Goal: Task Accomplishment & Management: Manage account settings

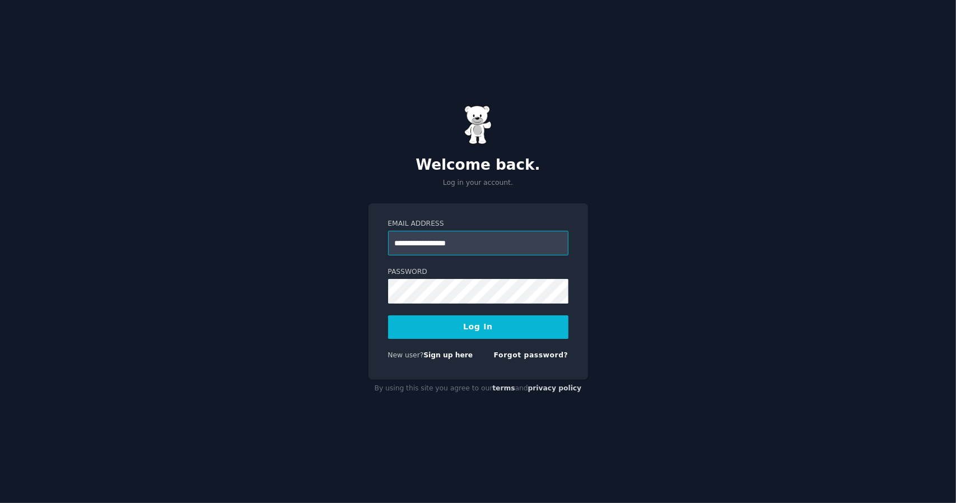
type input "**********"
click at [388, 315] on button "Log In" at bounding box center [478, 327] width 180 height 24
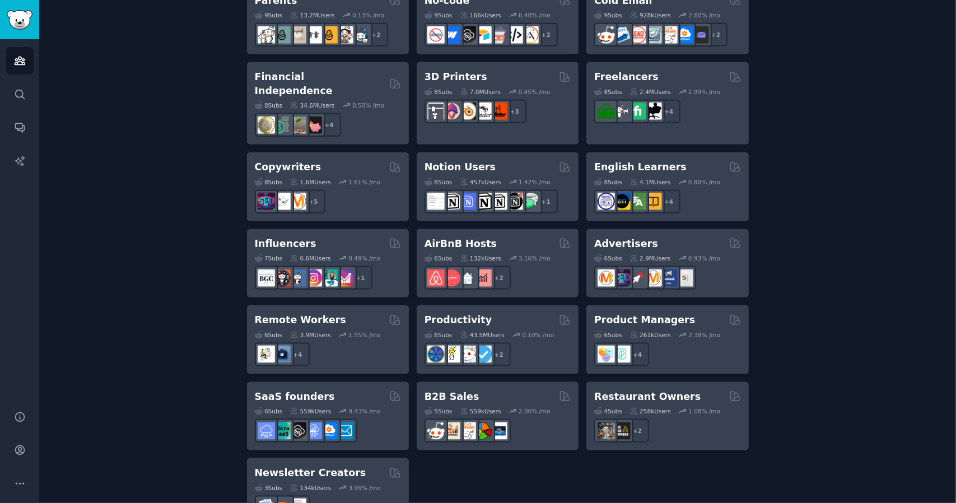
scroll to position [788, 0]
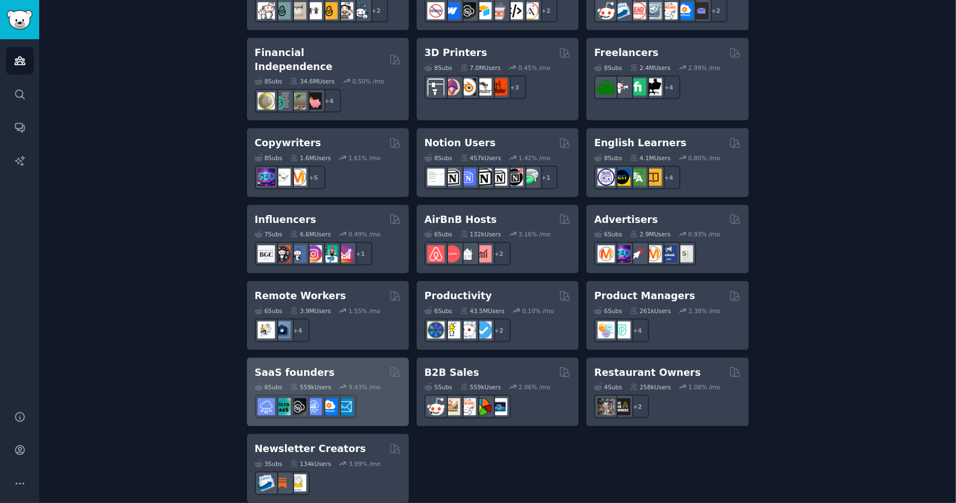
click at [324, 358] on div "SaaS founders 6 Sub s 559k Users 9.43 % /mo" at bounding box center [328, 392] width 162 height 69
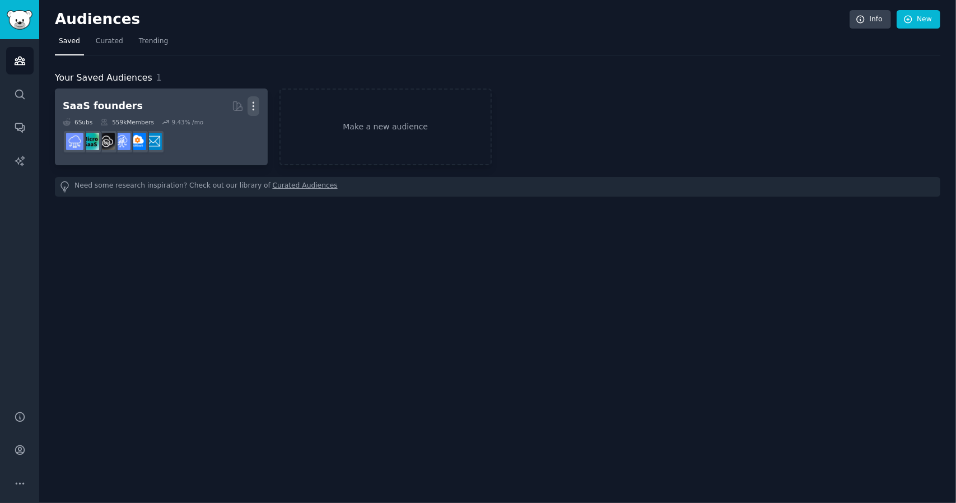
click at [257, 102] on icon "button" at bounding box center [253, 106] width 12 height 12
click at [228, 129] on p "Delete" at bounding box center [223, 130] width 26 height 12
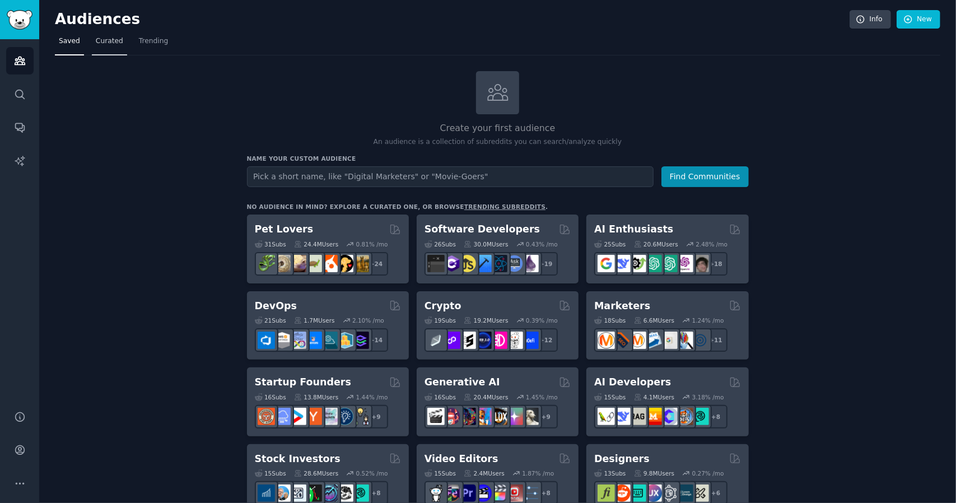
click at [103, 42] on span "Curated" at bounding box center [109, 41] width 27 height 10
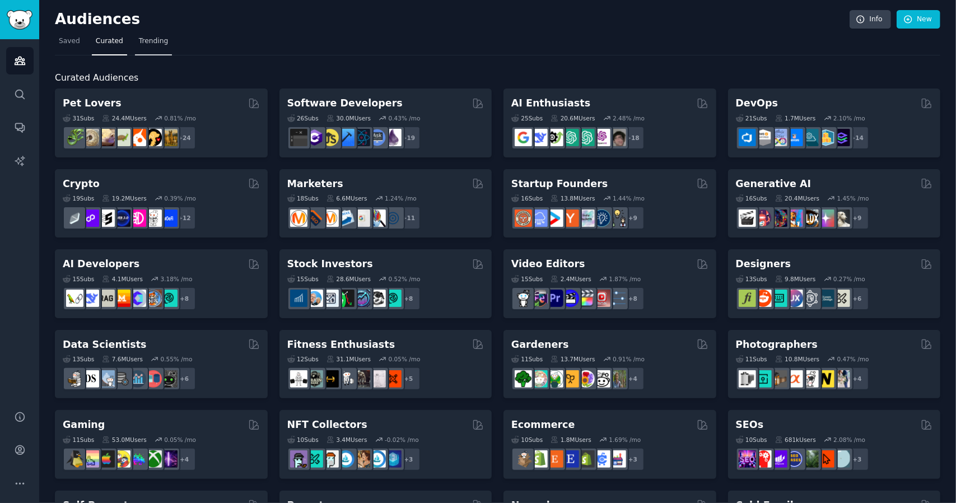
click at [165, 39] on nav "Saved Curated Trending" at bounding box center [497, 43] width 885 height 23
click at [149, 38] on span "Trending" at bounding box center [153, 41] width 29 height 10
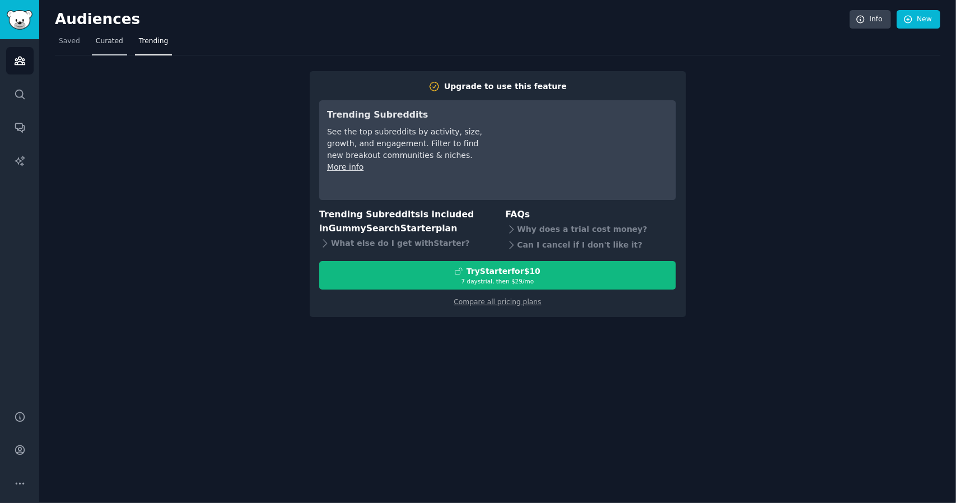
click at [109, 41] on span "Curated" at bounding box center [109, 41] width 27 height 10
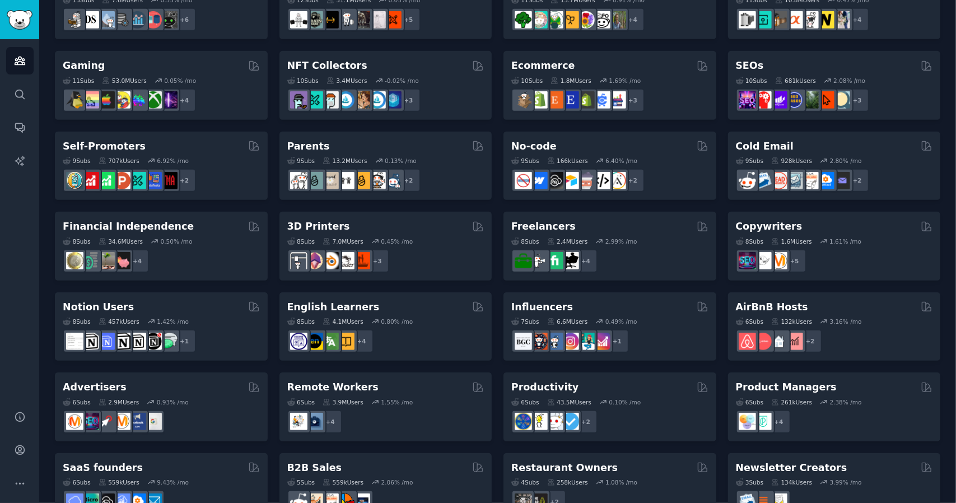
scroll to position [393, 0]
